Goal: Task Accomplishment & Management: Use online tool/utility

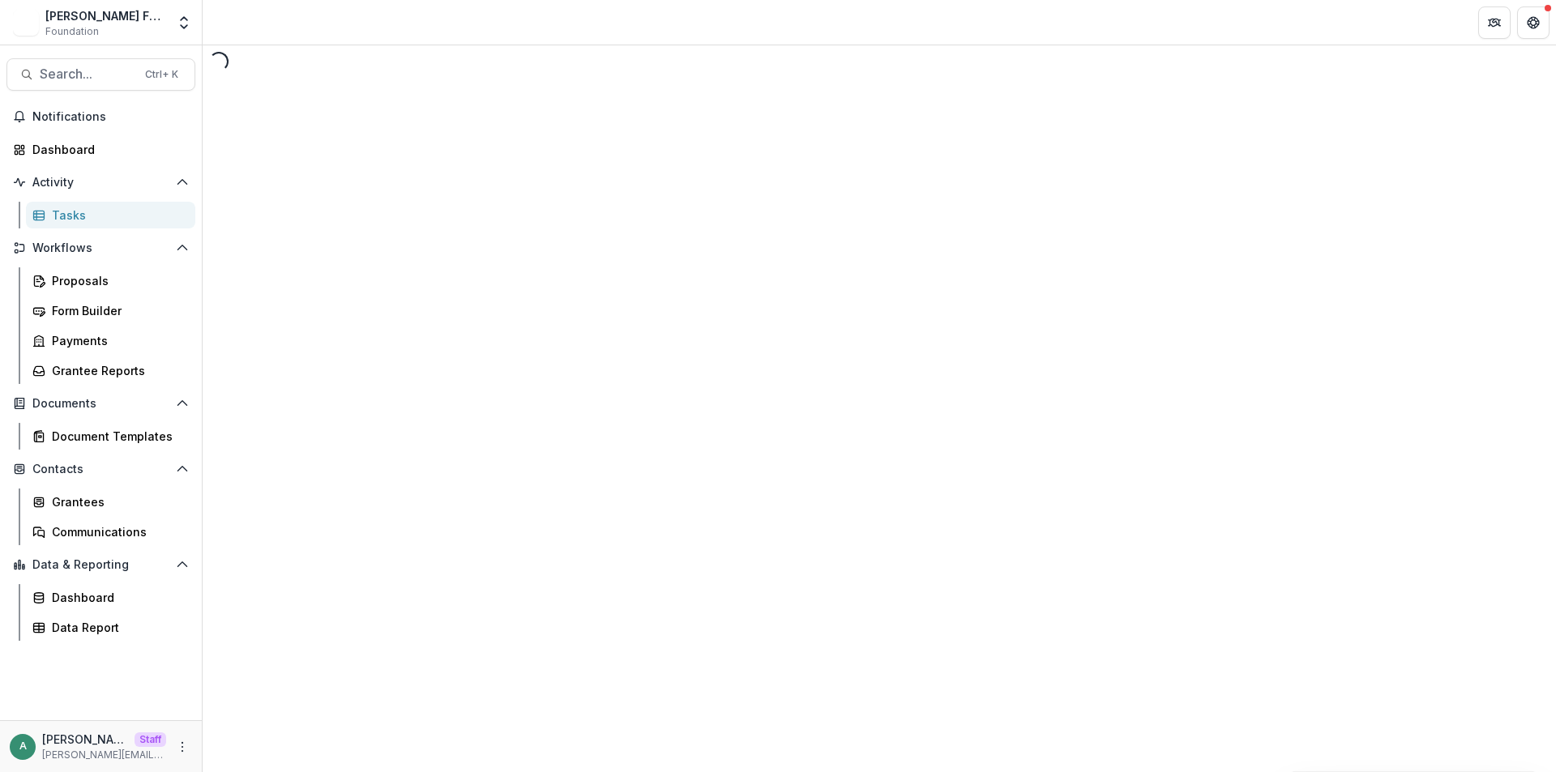
select select "********"
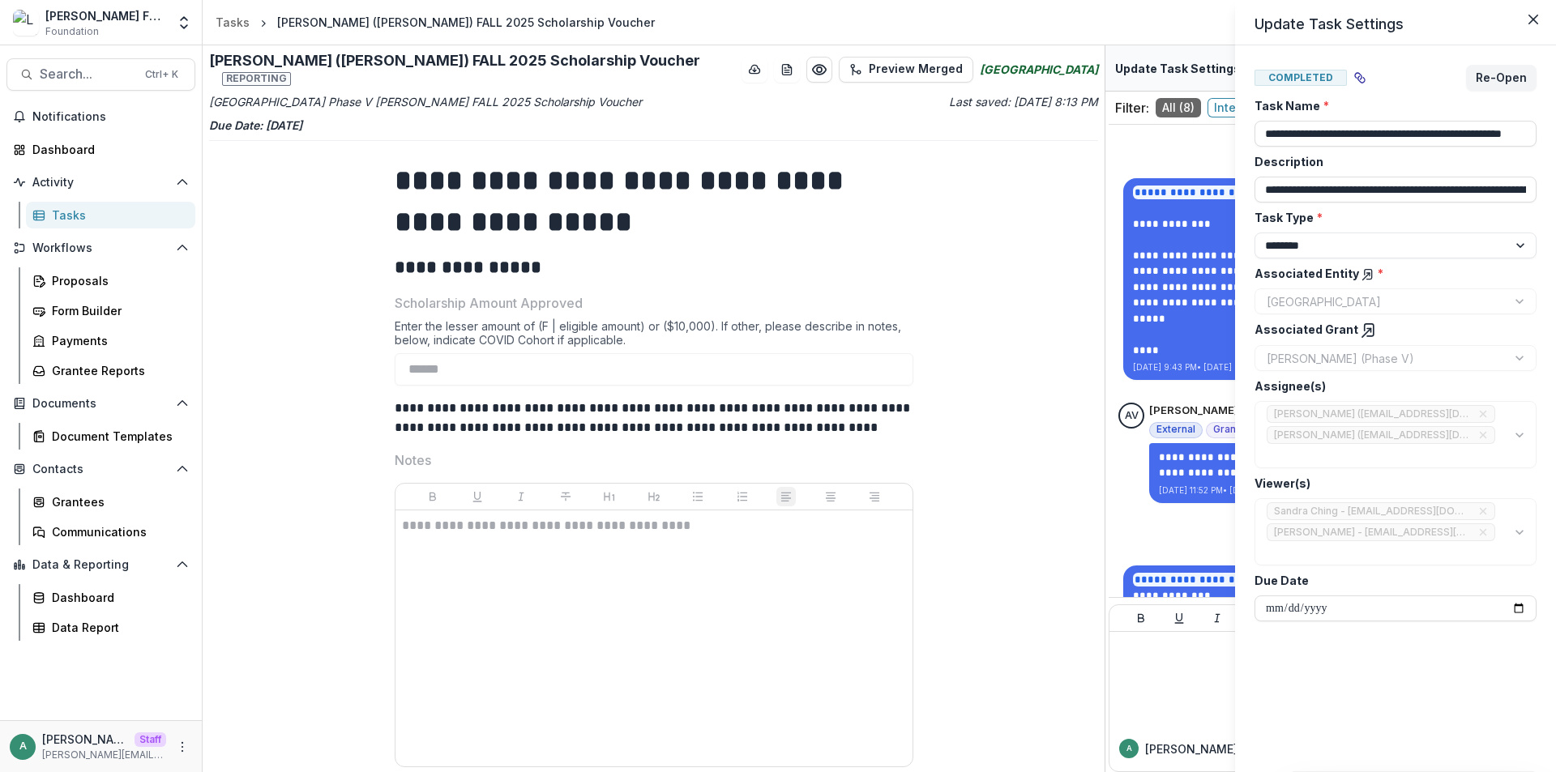
click at [1006, 370] on div "**********" at bounding box center [778, 386] width 1556 height 772
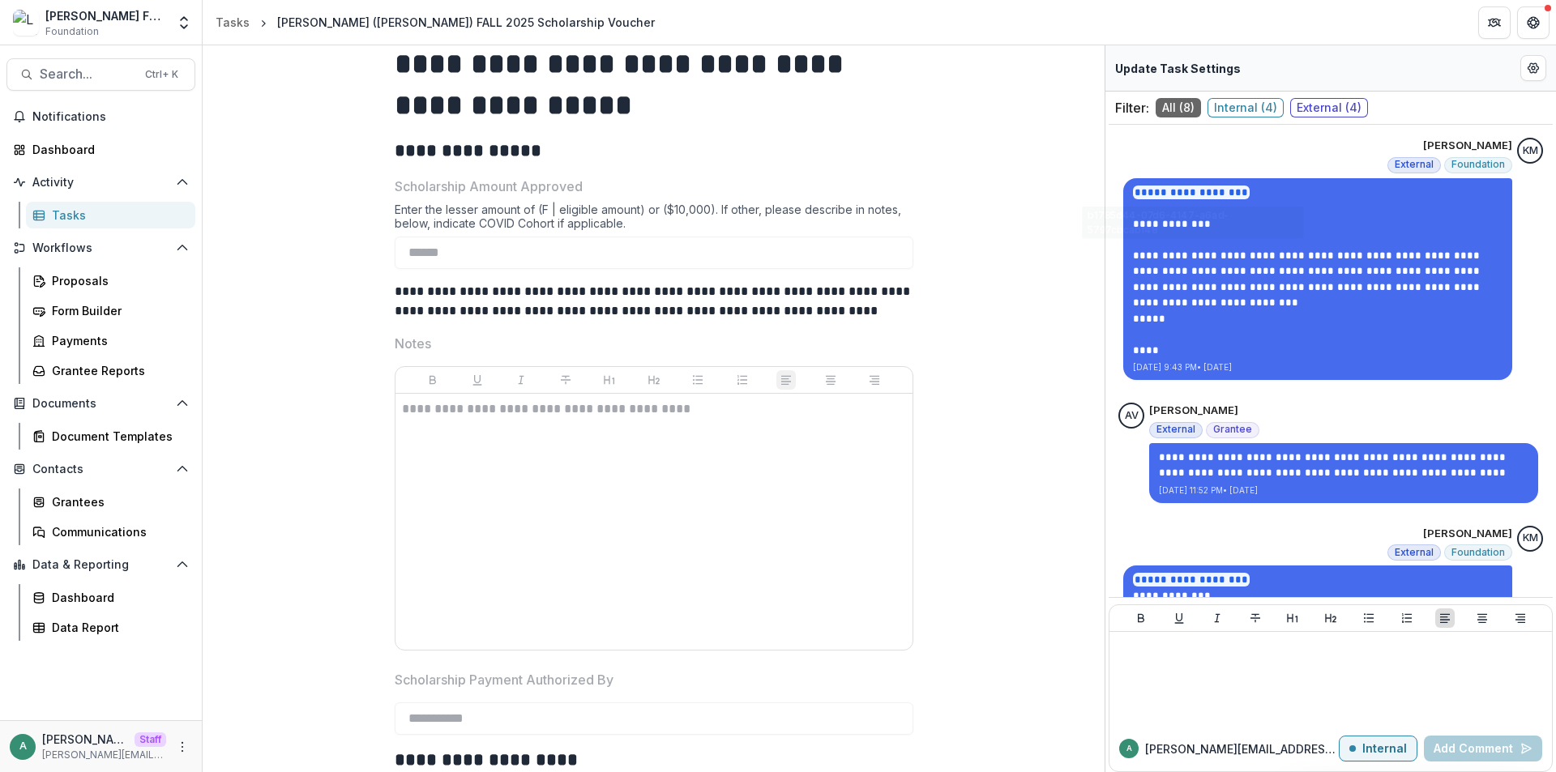
scroll to position [907, 0]
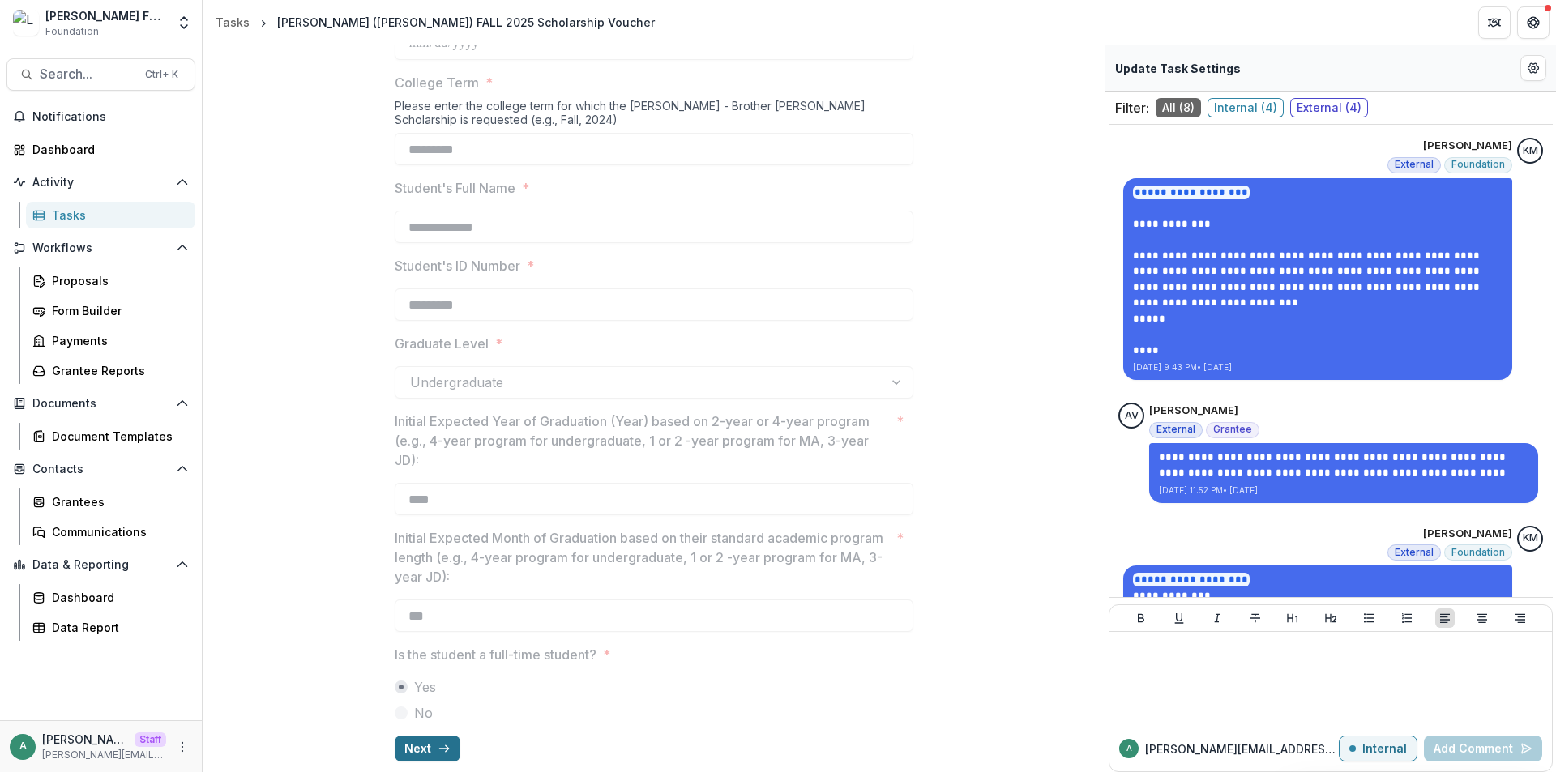
click at [429, 737] on button "Next" at bounding box center [428, 749] width 66 height 26
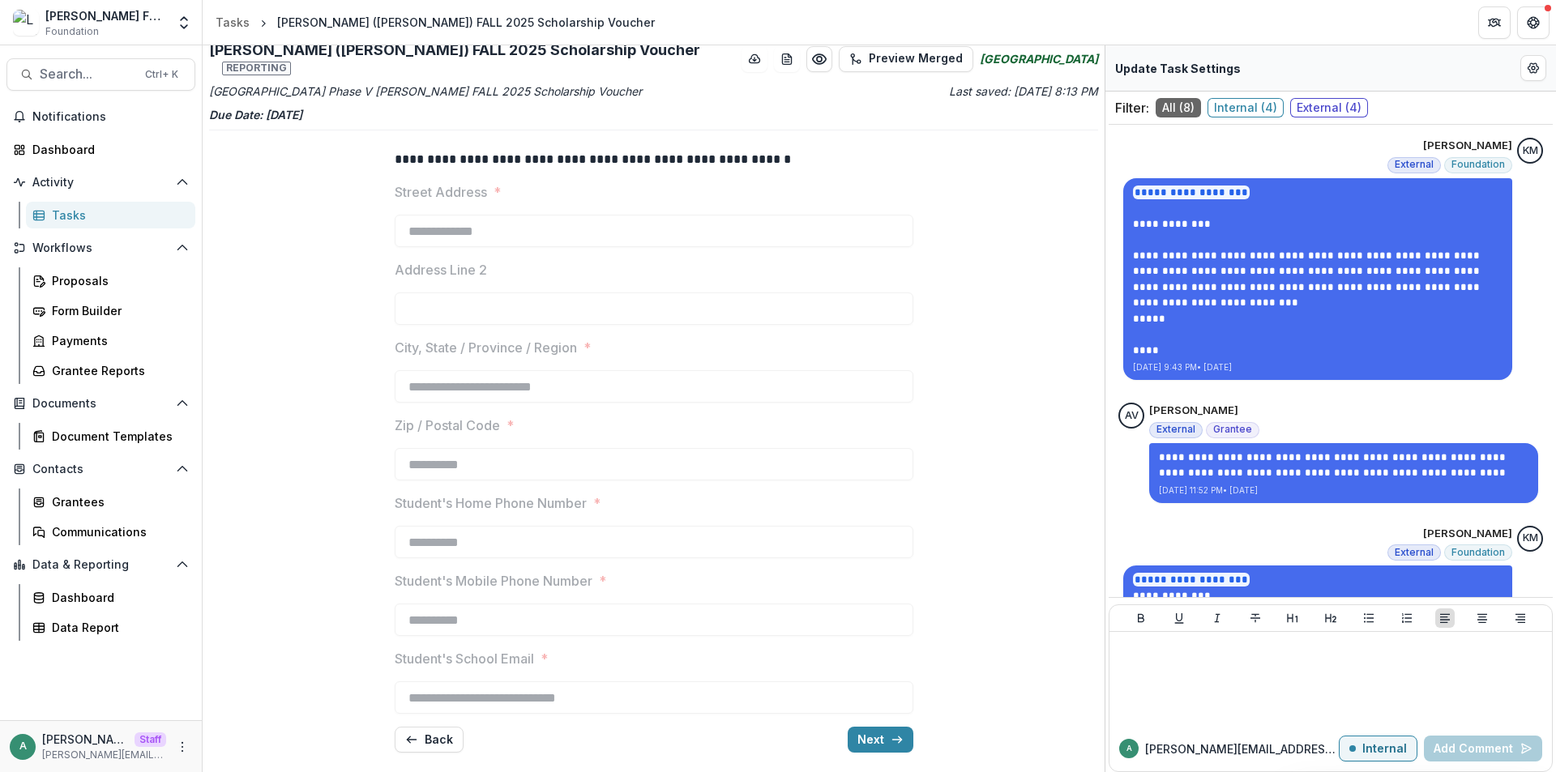
scroll to position [2, 0]
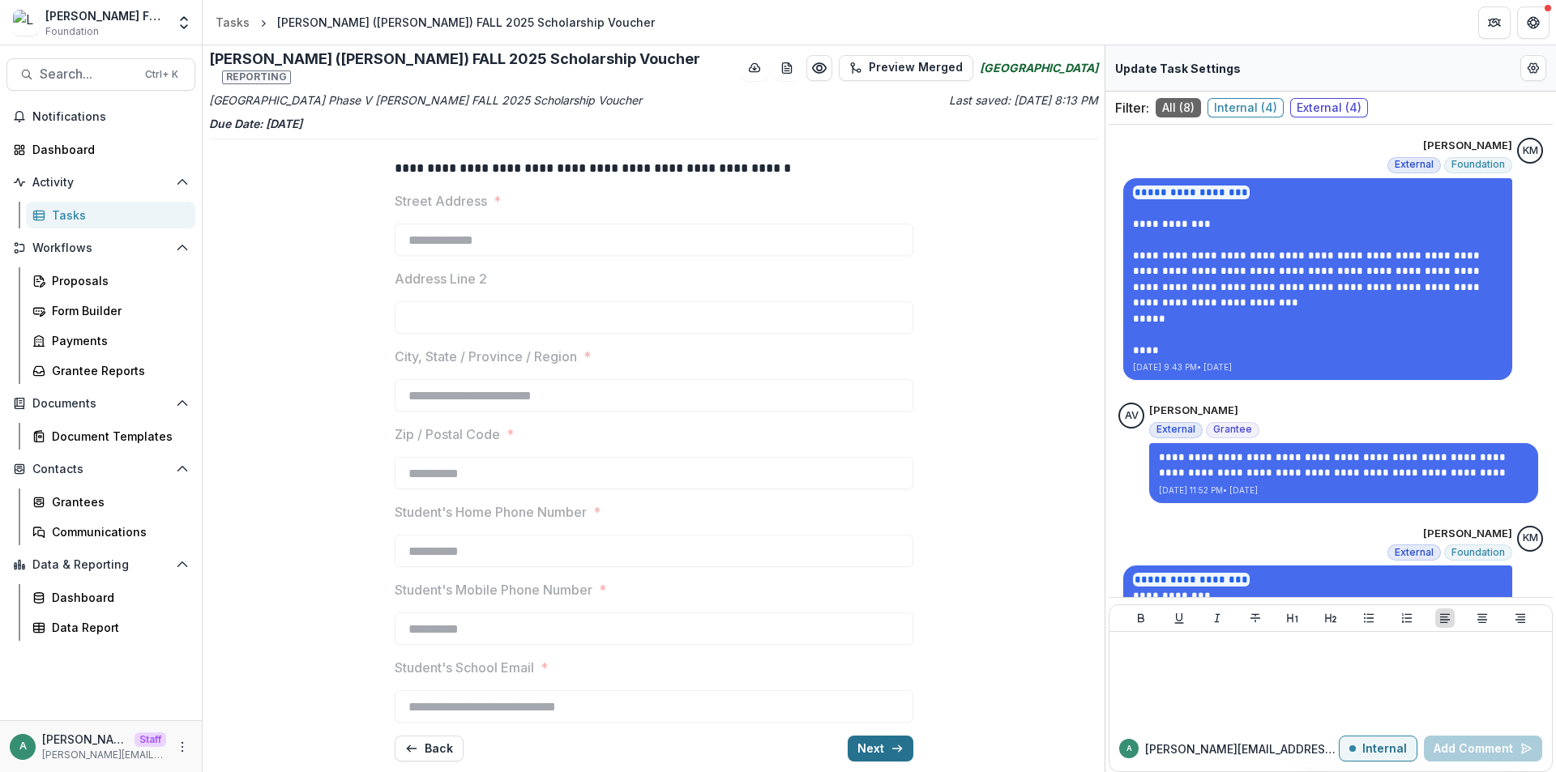
click at [857, 737] on button "Next" at bounding box center [881, 749] width 66 height 26
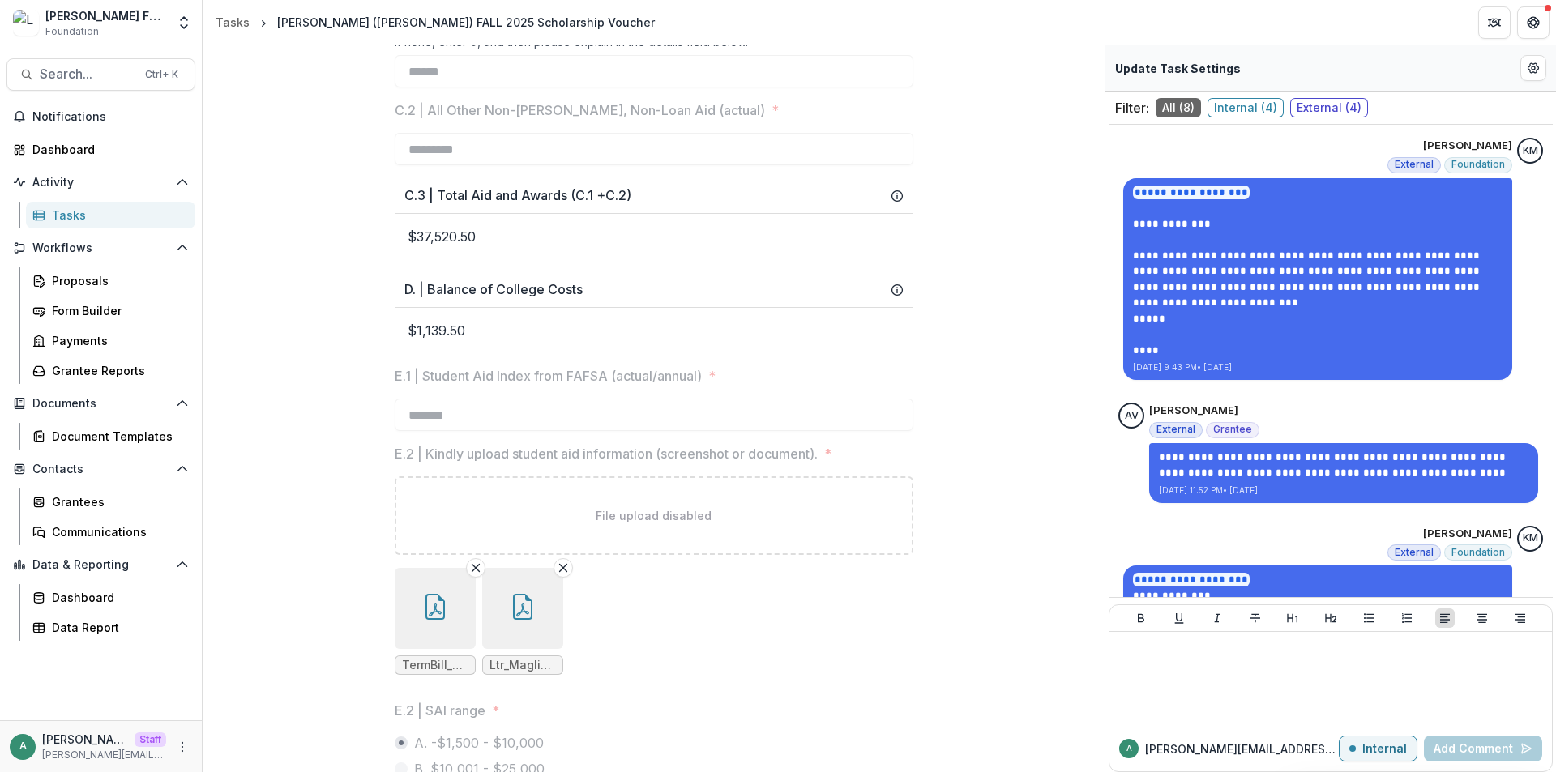
scroll to position [812, 0]
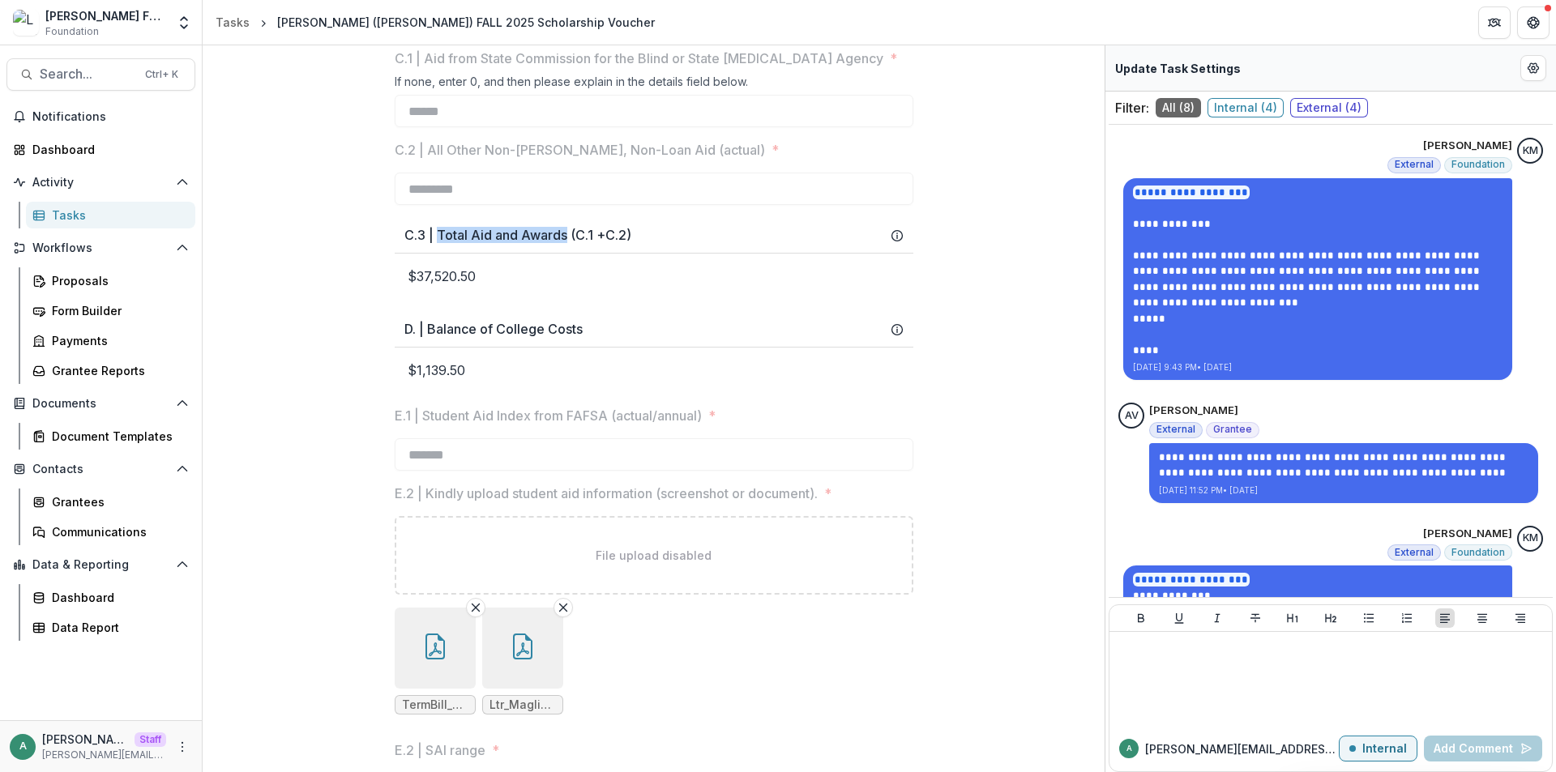
drag, startPoint x: 435, startPoint y: 250, endPoint x: 562, endPoint y: 250, distance: 127.2
click at [562, 243] on h3 "C.3 | Total Aid and Awards (C.1 +C.2)" at bounding box center [517, 235] width 227 height 15
copy h3 "Total Aid and Awards"
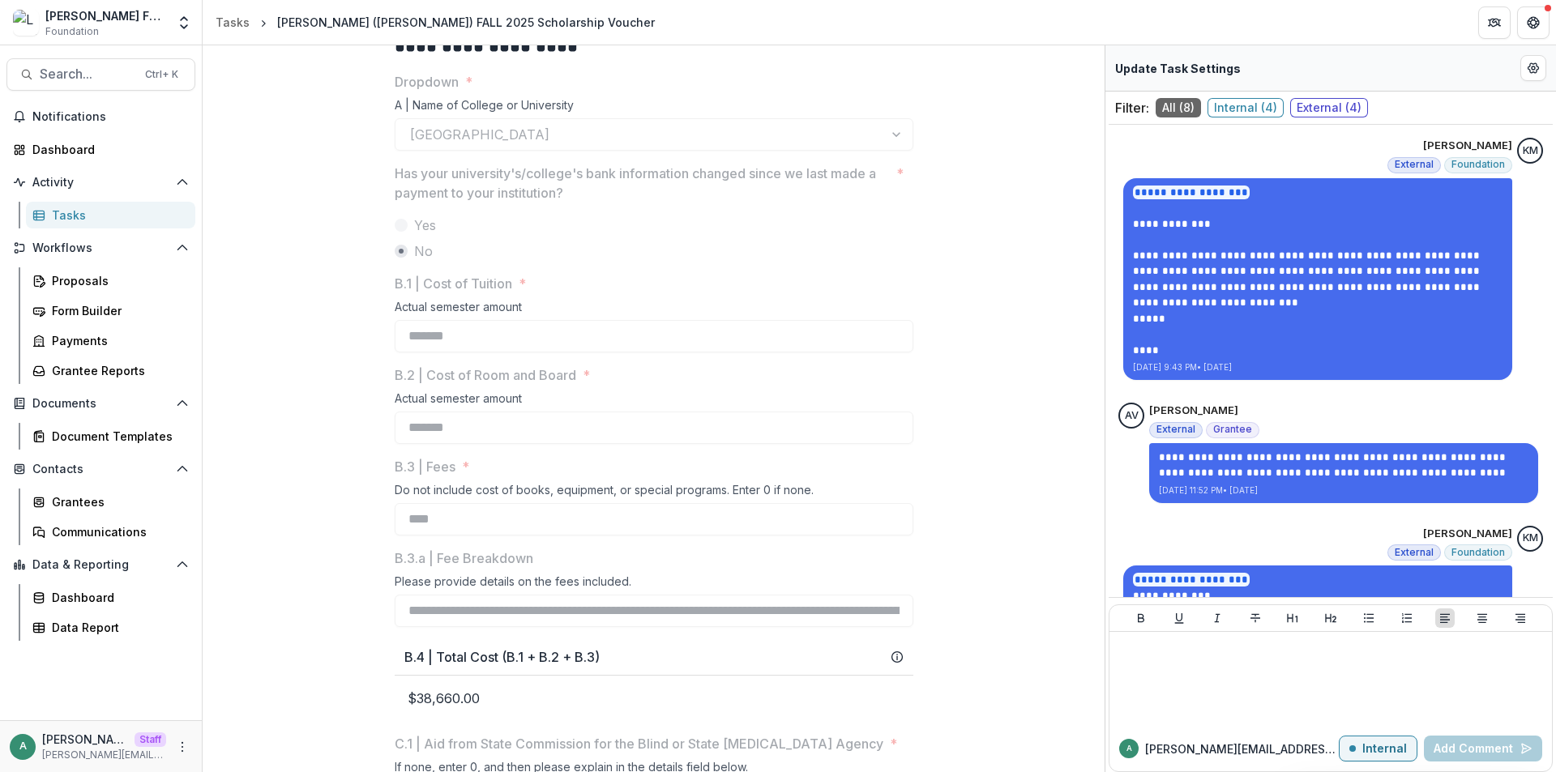
scroll to position [0, 0]
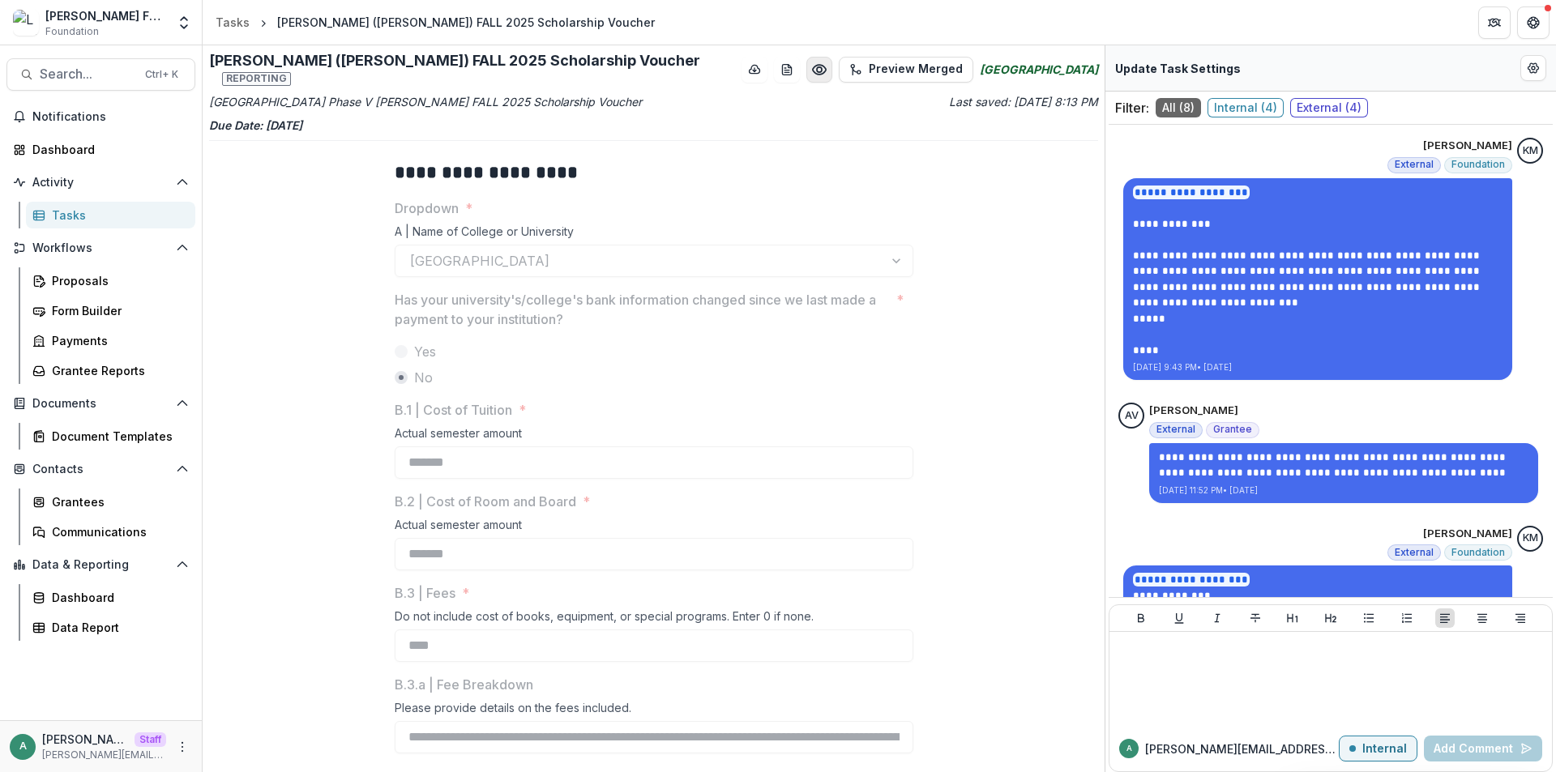
click at [806, 64] on button "Preview 83c37c3e-1e46-4317-9b4f-5612b259a315.pdf" at bounding box center [819, 70] width 26 height 26
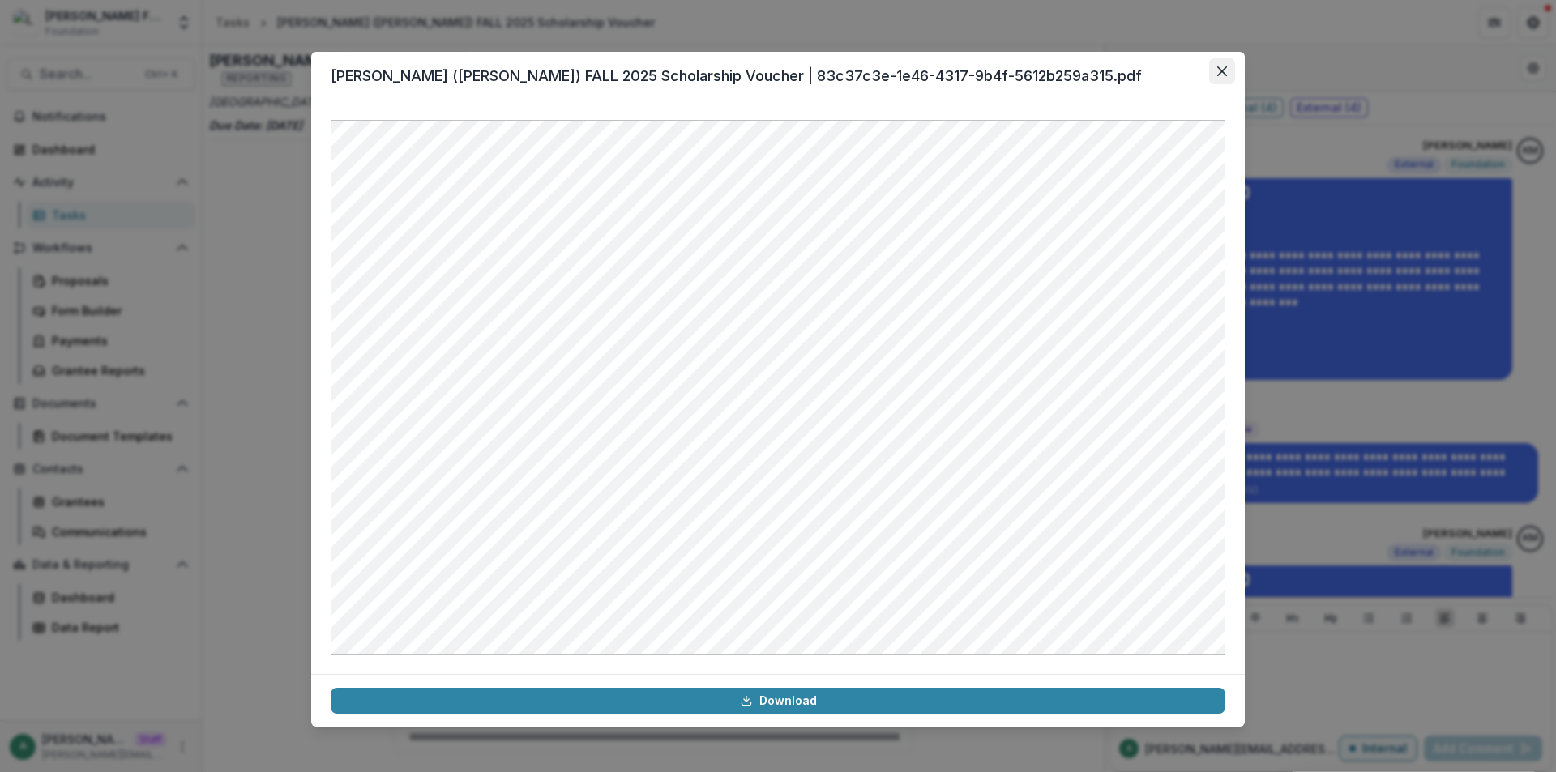
click at [1224, 66] on button "Close" at bounding box center [1222, 71] width 26 height 26
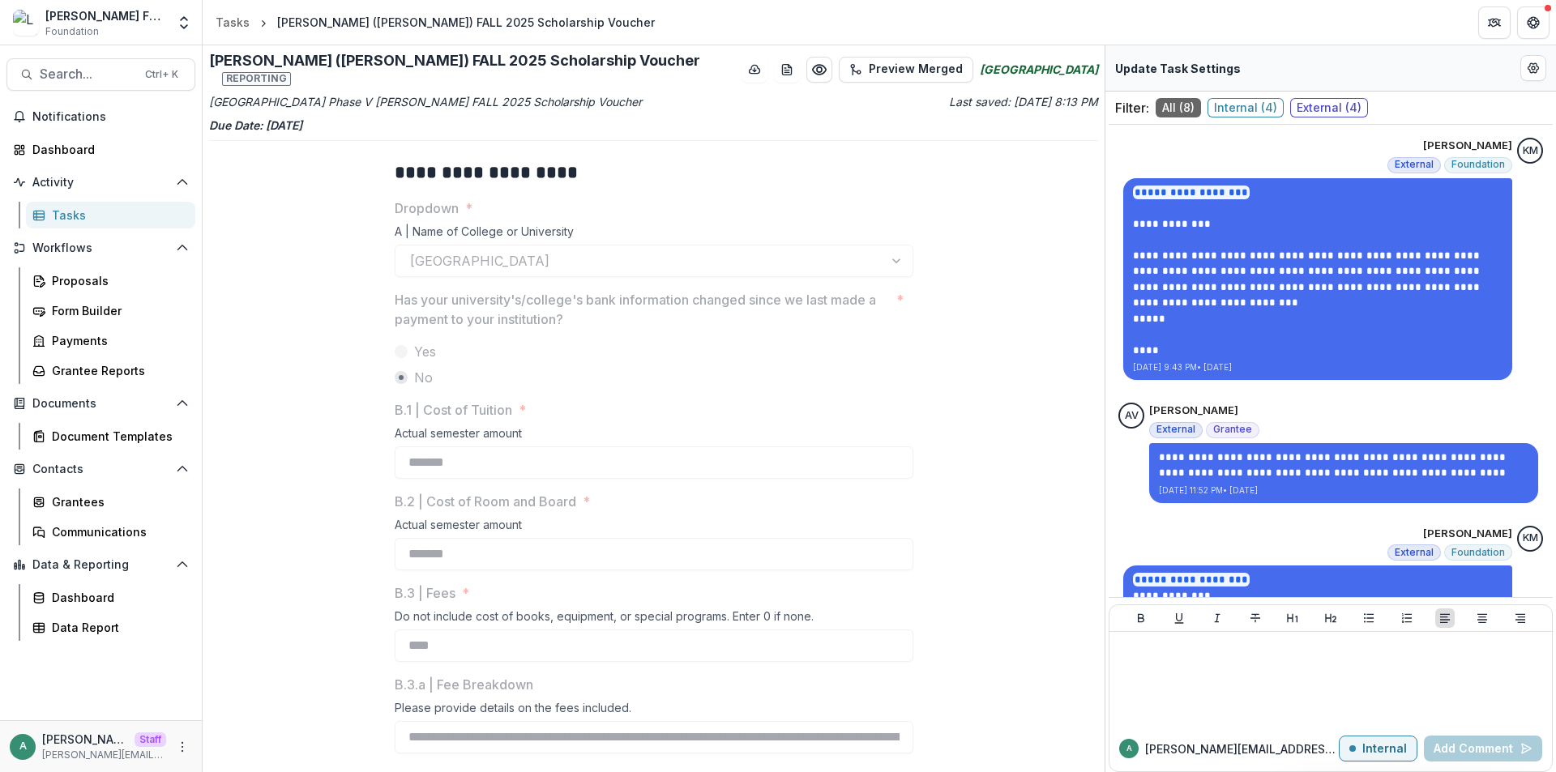
scroll to position [1444, 0]
